Goal: Task Accomplishment & Management: Use online tool/utility

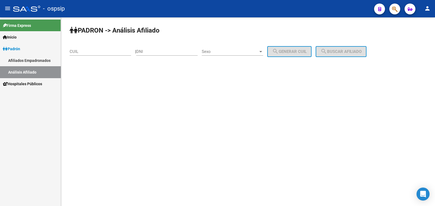
click at [153, 51] on input "DNI" at bounding box center [166, 51] width 61 height 5
paste input "41300264"
type input "41300264"
click at [242, 49] on span "Sexo" at bounding box center [230, 51] width 57 height 5
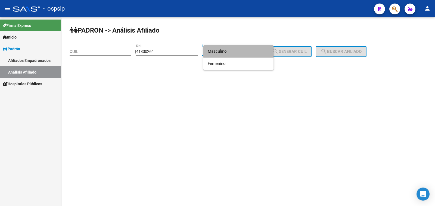
click at [242, 49] on span "Masculino" at bounding box center [238, 51] width 61 height 12
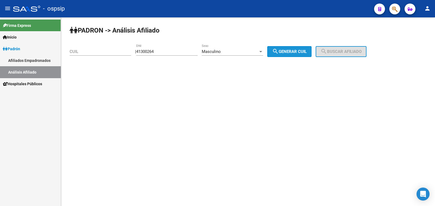
drag, startPoint x: 290, startPoint y: 52, endPoint x: 335, endPoint y: 49, distance: 44.9
click at [292, 52] on span "search Generar CUIL" at bounding box center [289, 51] width 35 height 5
type input "20-41300264-9"
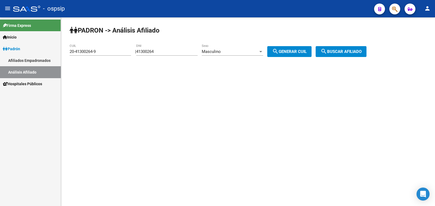
click at [341, 48] on button "search Buscar afiliado" at bounding box center [341, 51] width 51 height 11
